Goal: Task Accomplishment & Management: Use online tool/utility

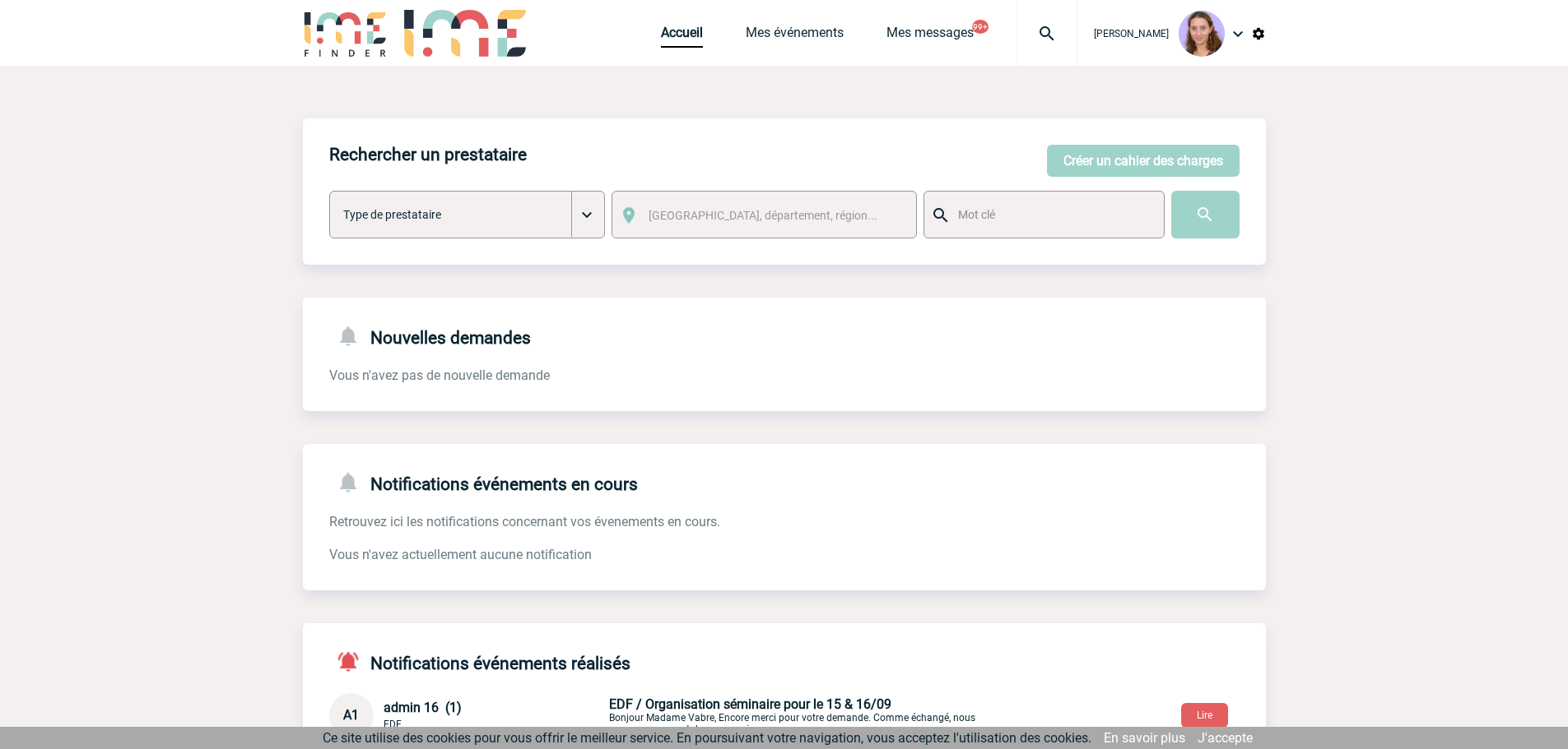
click at [680, 24] on div "Accueil Mes événements Mes messages 99+ Projet, client Projet, client" at bounding box center [869, 32] width 417 height 66
click at [685, 34] on link "Accueil" at bounding box center [682, 35] width 42 height 23
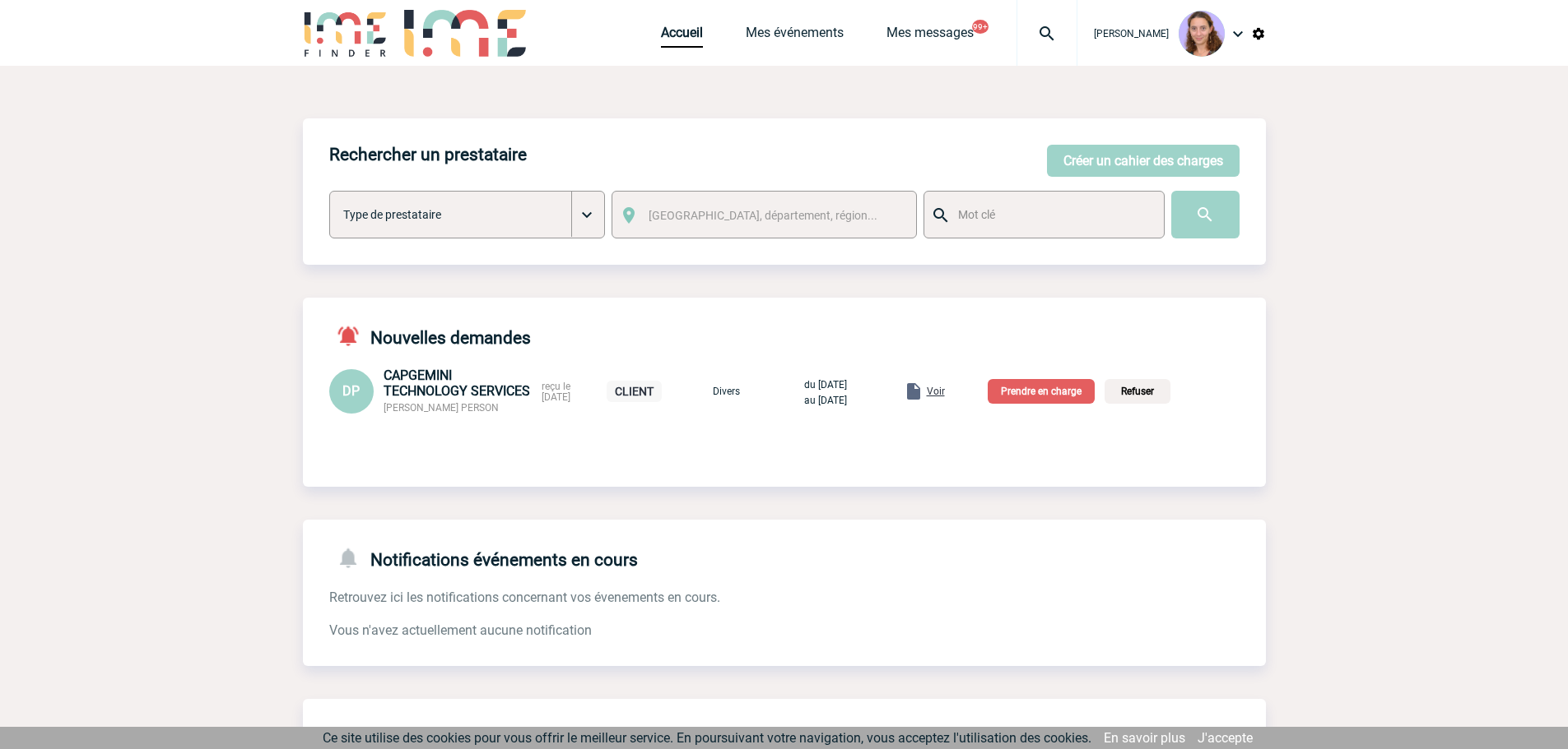
click at [944, 392] on span "Voir" at bounding box center [936, 392] width 18 height 12
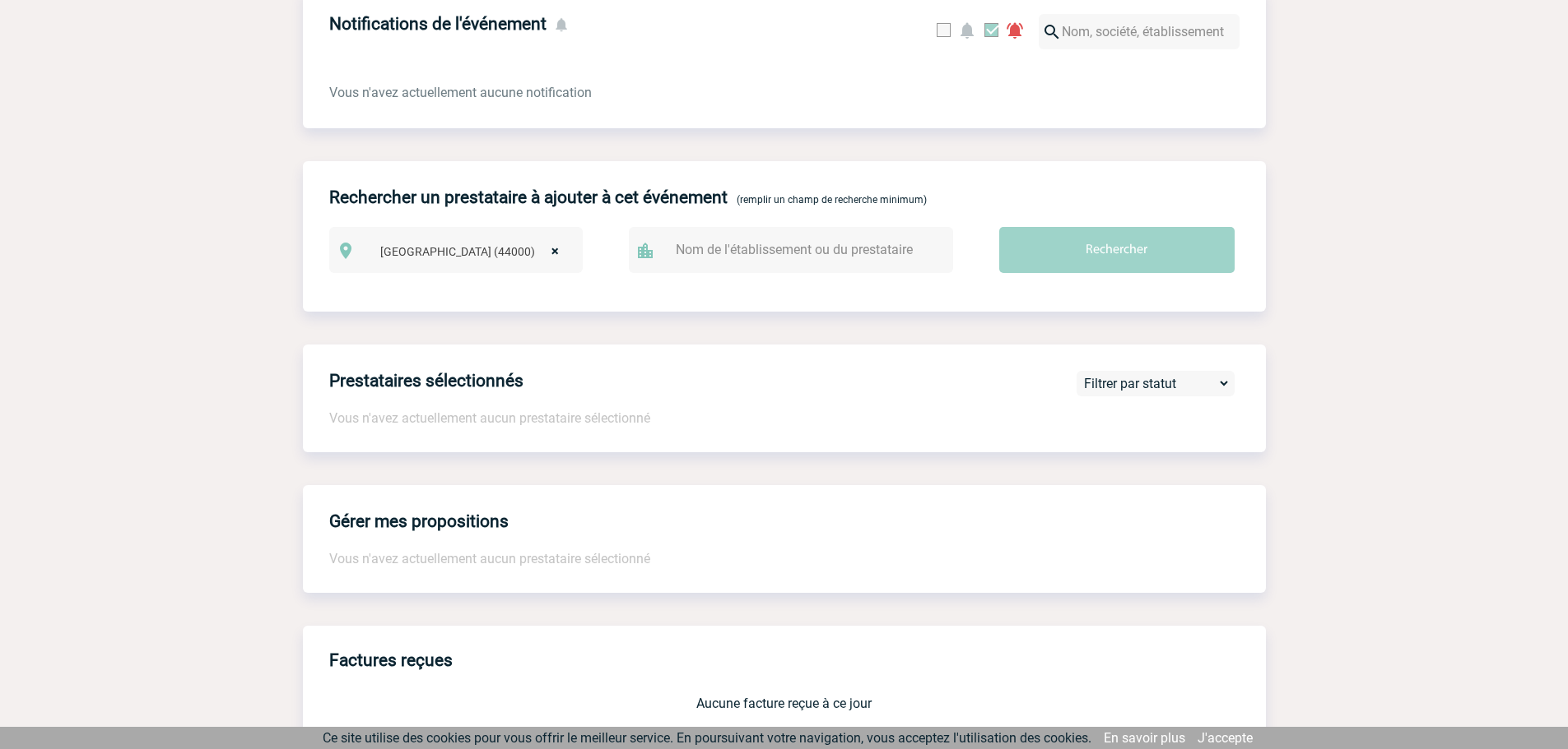
scroll to position [1317, 0]
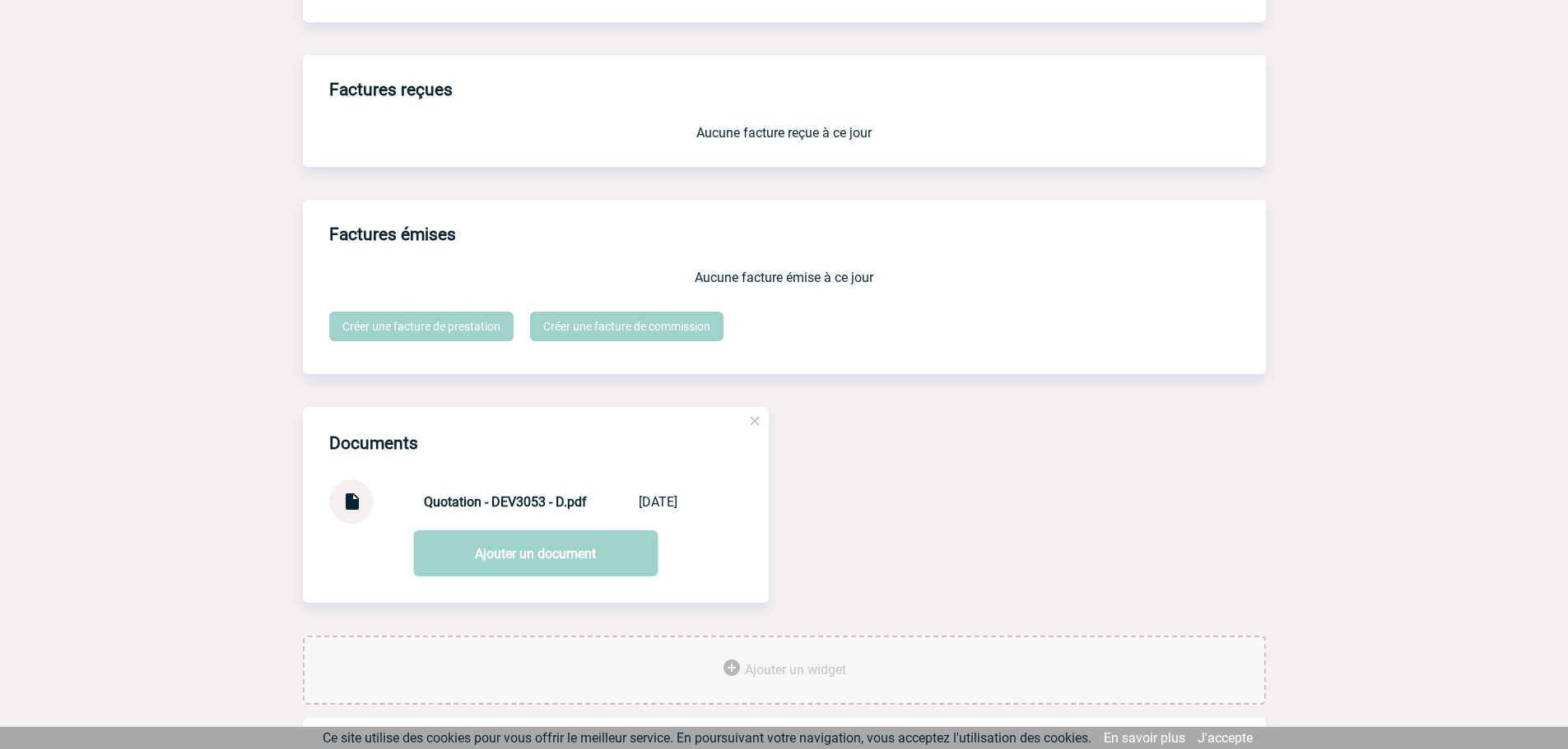
click at [358, 487] on img at bounding box center [351, 495] width 22 height 32
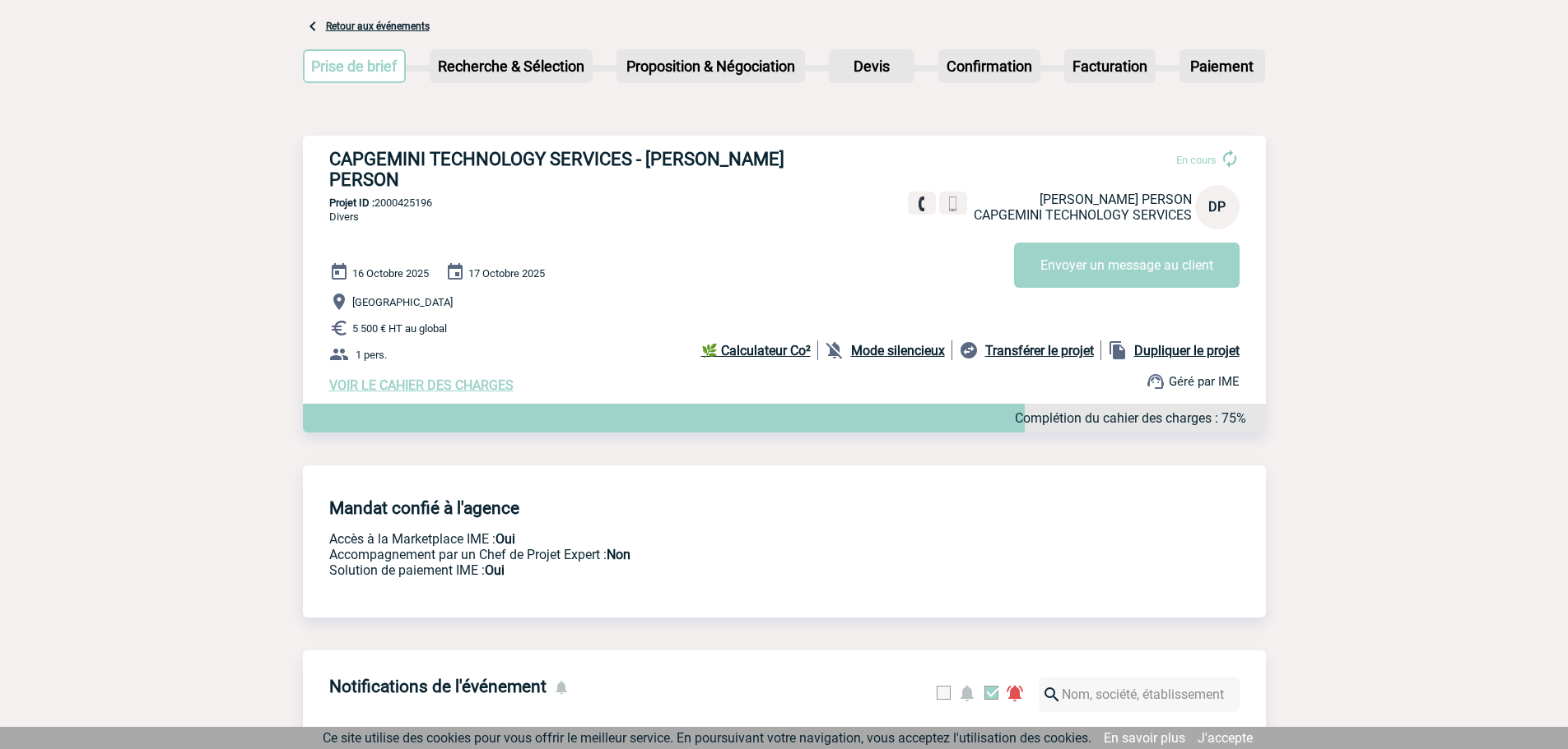
scroll to position [0, 0]
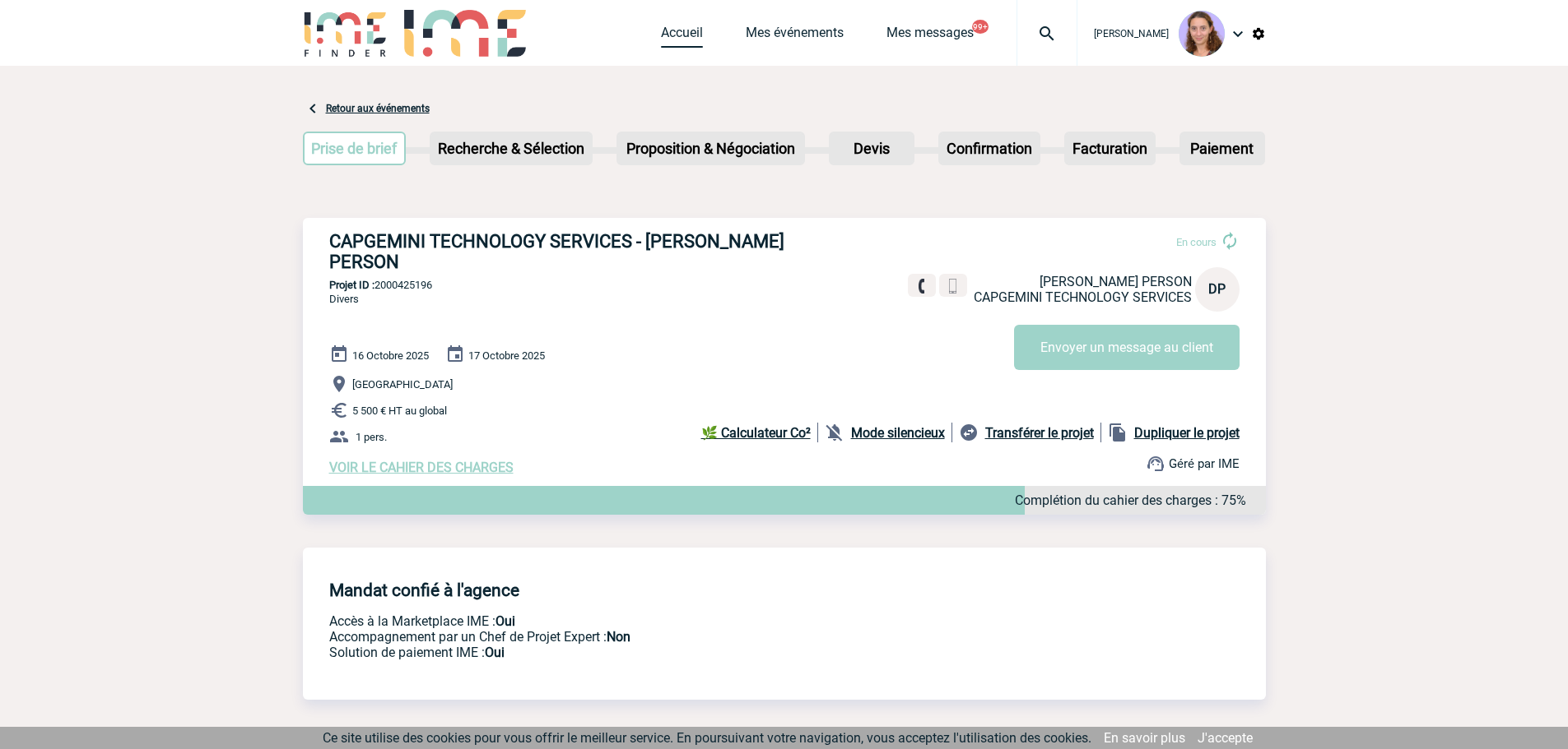
click at [668, 30] on link "Accueil" at bounding box center [682, 35] width 42 height 23
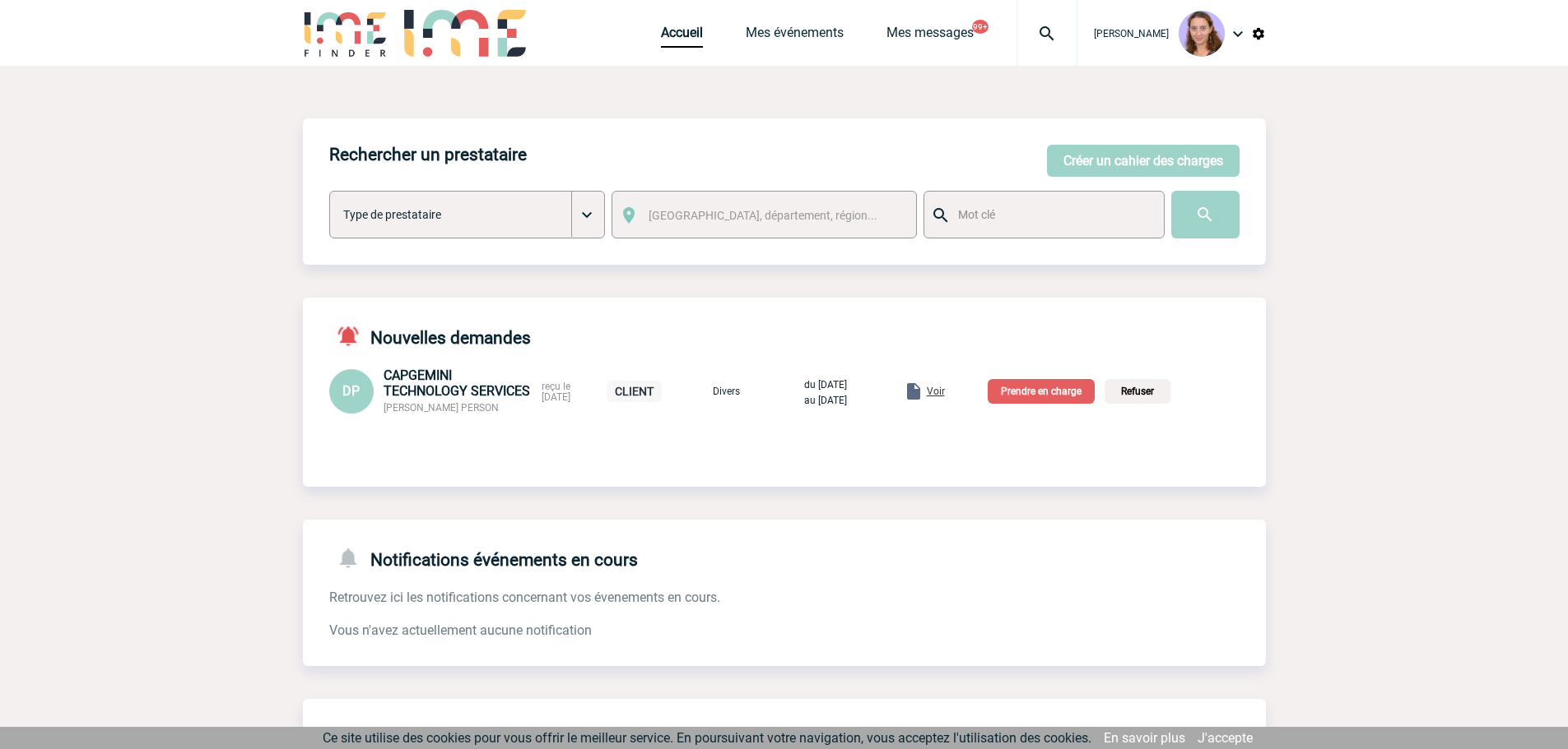
click at [1042, 397] on p "Prendre en charge" at bounding box center [1040, 391] width 107 height 25
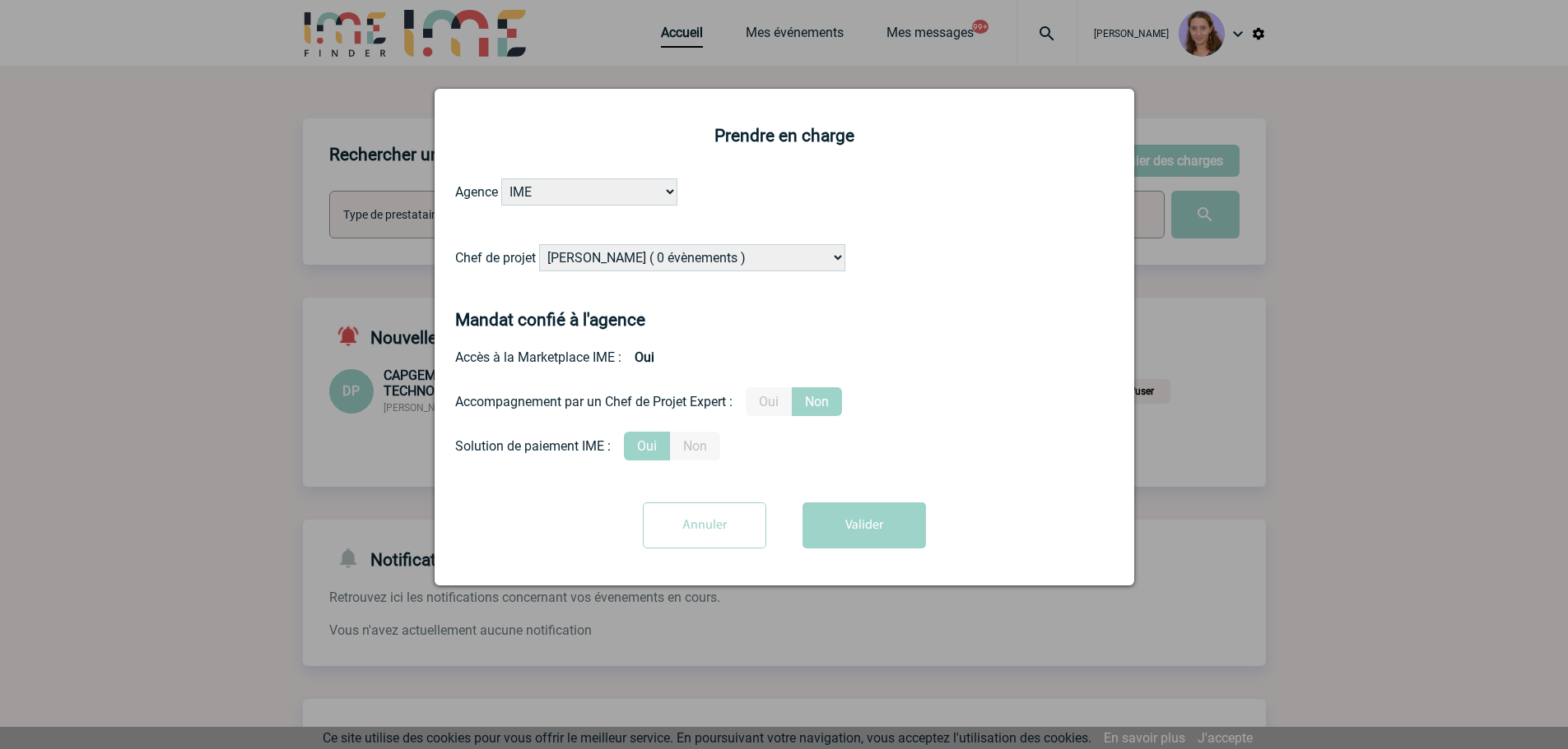
click at [585, 255] on select "[PERSON_NAME] ( 0 évènements ) [PERSON_NAME] ( 1196 évènements ) [PERSON_NAME] …" at bounding box center [692, 258] width 306 height 27
select select "131611"
click at [539, 245] on select "[PERSON_NAME] ( 0 évènements ) [PERSON_NAME] ( 1196 évènements ) [PERSON_NAME] …" at bounding box center [692, 258] width 306 height 27
click at [861, 506] on button "Valider" at bounding box center [864, 525] width 124 height 46
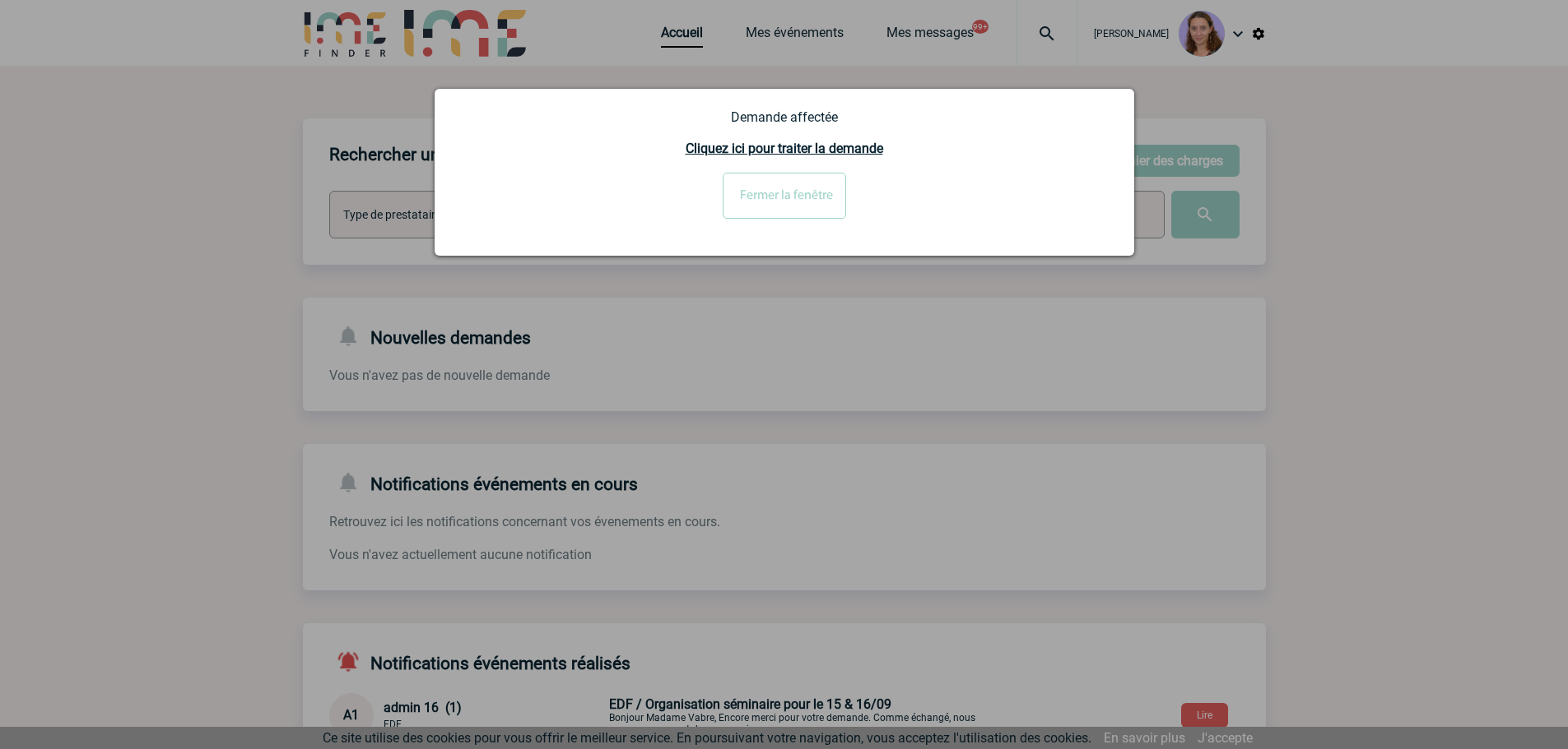
click at [780, 201] on input "Fermer la fenêtre" at bounding box center [784, 195] width 124 height 46
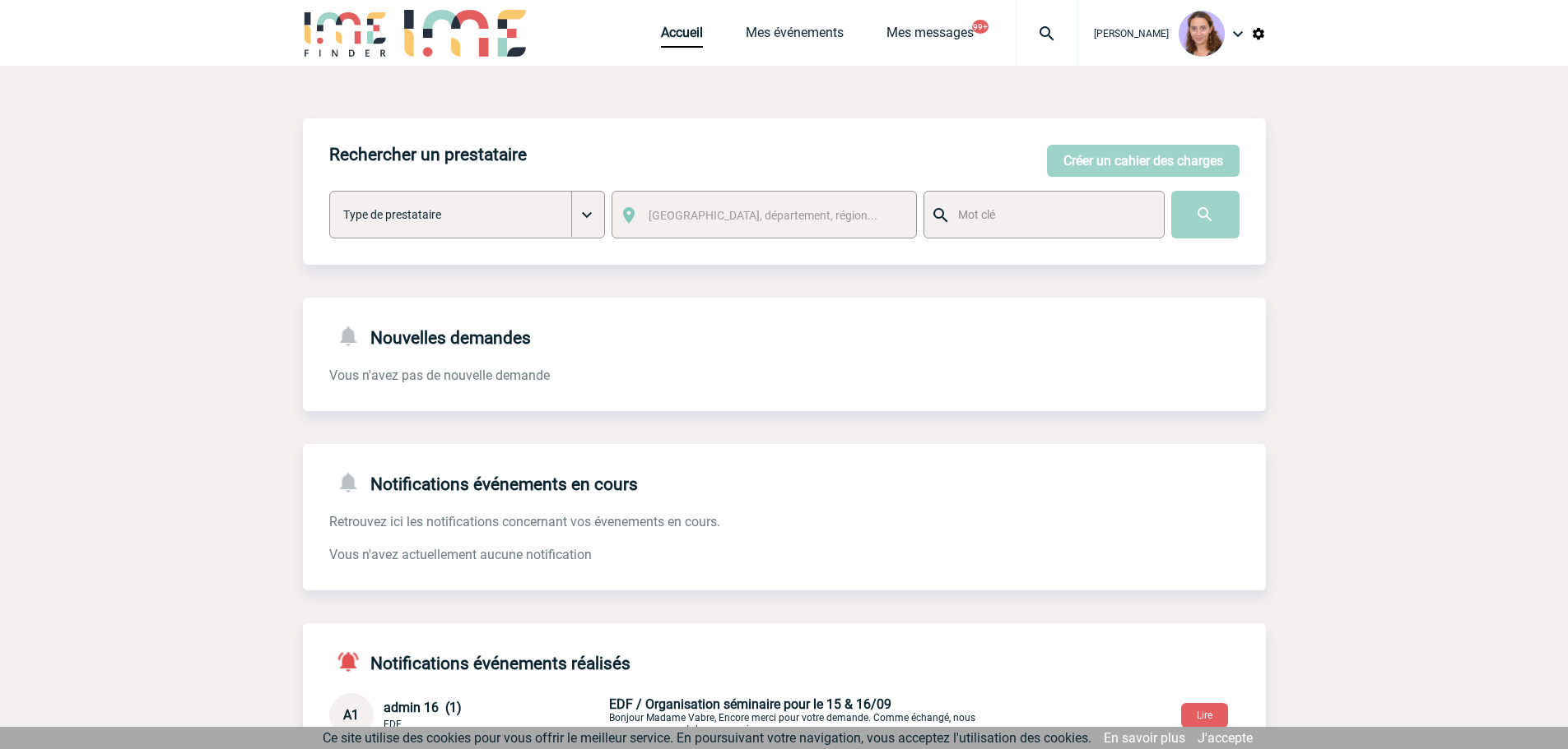
click at [1033, 201] on div at bounding box center [1044, 215] width 241 height 48
drag, startPoint x: 1026, startPoint y: 201, endPoint x: 1016, endPoint y: 218, distance: 19.7
click at [1022, 203] on div at bounding box center [1044, 215] width 241 height 48
click at [1039, 193] on div "Créer un cahier des charges [PERSON_NAME] un cahier des charges Type de prestat…" at bounding box center [784, 211] width 963 height 54
click at [972, 237] on div at bounding box center [1044, 215] width 241 height 48
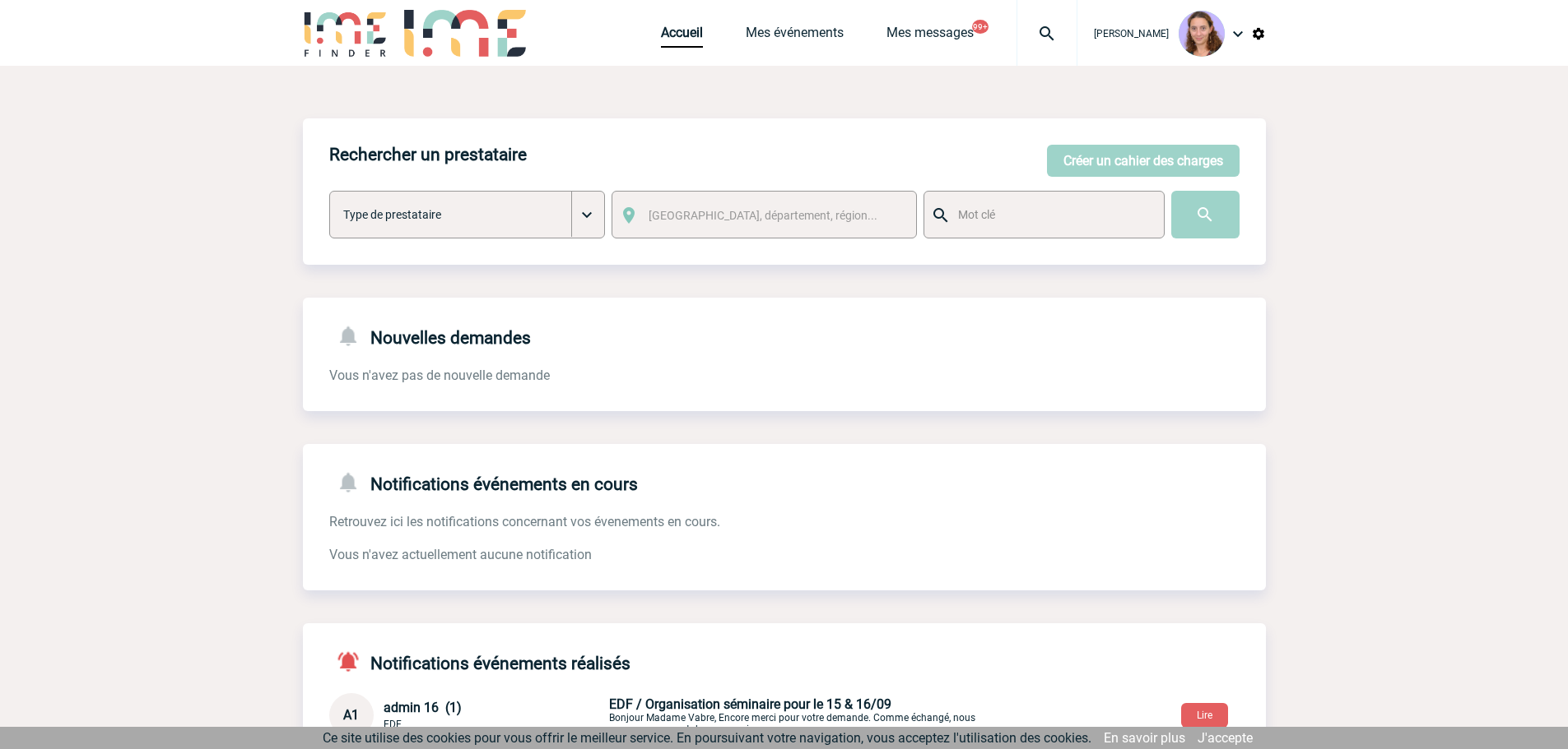
click at [969, 219] on input "text" at bounding box center [1051, 215] width 195 height 22
paste input "Make Me Smile"
type input "Make Me Smile"
click at [1171, 191] on input "image" at bounding box center [1205, 215] width 69 height 48
click at [1226, 225] on input "image" at bounding box center [1205, 215] width 69 height 48
